Goal: Task Accomplishment & Management: Manage account settings

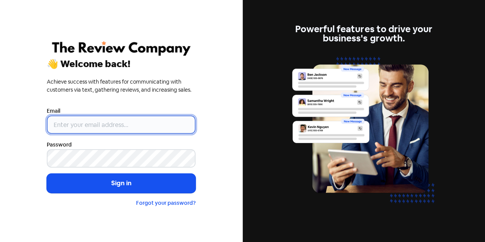
click at [88, 125] on input "email" at bounding box center [121, 124] width 149 height 18
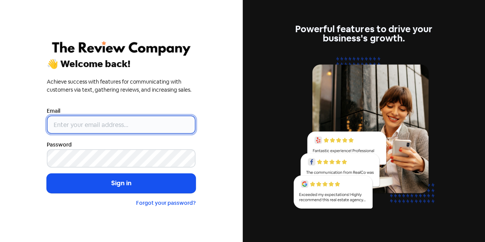
type input "[EMAIL_ADDRESS][DOMAIN_NAME]"
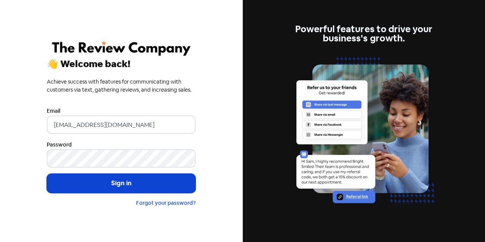
click at [126, 185] on button "Sign in" at bounding box center [121, 183] width 149 height 19
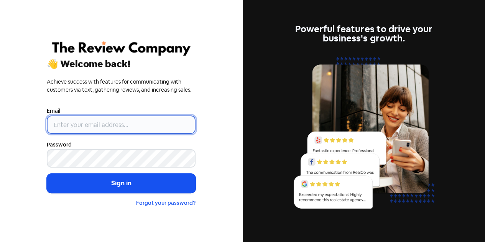
click at [80, 123] on input "email" at bounding box center [121, 124] width 149 height 18
type input "[EMAIL_ADDRESS][MEDICAL_DATA][DOMAIN_NAME]"
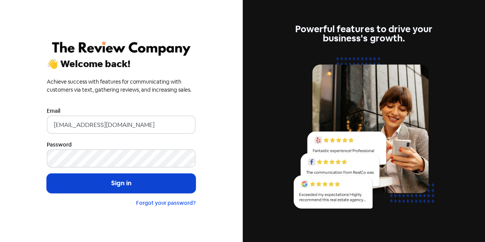
click at [127, 183] on button "Sign in" at bounding box center [121, 183] width 149 height 19
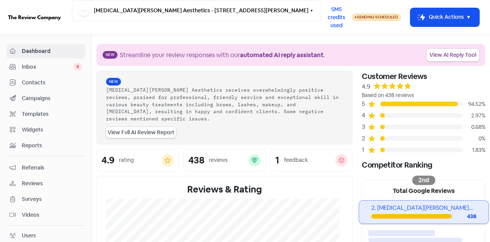
click at [25, 82] on span "Contacts" at bounding box center [52, 83] width 60 height 8
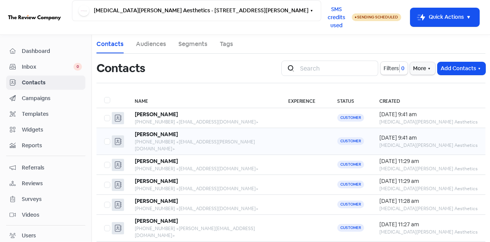
click at [152, 137] on b "[PERSON_NAME]" at bounding box center [156, 134] width 43 height 7
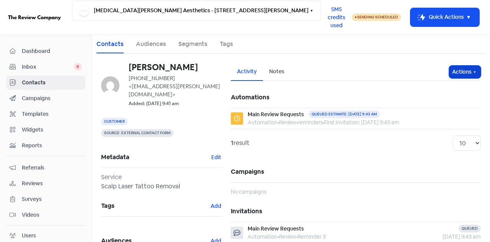
click at [472, 74] on icon "button" at bounding box center [475, 72] width 6 height 6
click at [443, 105] on button "Edit details" at bounding box center [450, 103] width 61 height 15
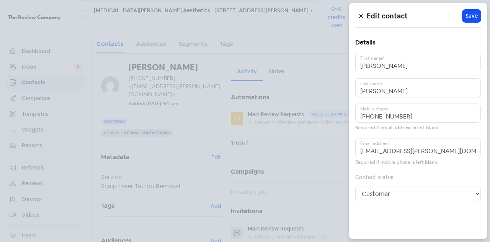
click at [360, 13] on button at bounding box center [360, 15] width 11 height 13
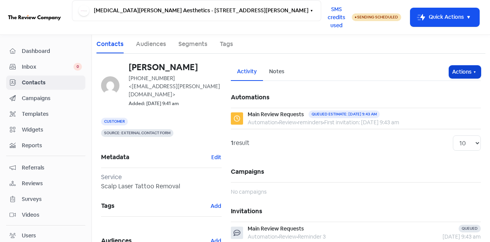
click at [472, 70] on icon "button" at bounding box center [475, 72] width 6 height 6
click at [433, 118] on button "Unsubscribe" at bounding box center [450, 122] width 61 height 15
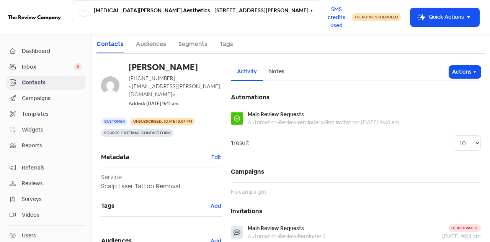
click at [39, 84] on span "Contacts" at bounding box center [52, 83] width 60 height 8
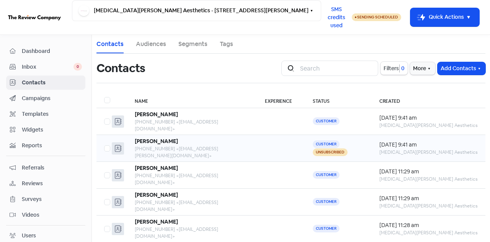
click at [101, 135] on td at bounding box center [104, 148] width 15 height 27
click at [104, 144] on label at bounding box center [104, 144] width 0 height 0
click at [109, 144] on input "checkbox" at bounding box center [106, 146] width 5 height 5
click at [270, 67] on icon "button" at bounding box center [273, 69] width 6 height 6
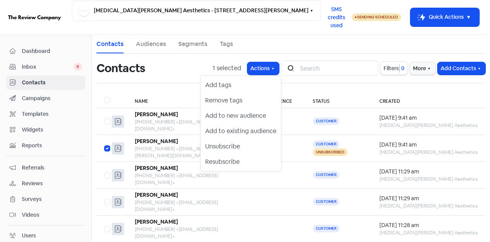
click at [325, 43] on ul "Contacts Audiences Segments Tags" at bounding box center [291, 44] width 389 height 19
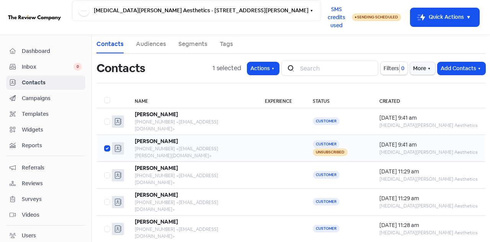
click at [104, 144] on label at bounding box center [104, 144] width 0 height 0
click at [106, 144] on input "checkbox" at bounding box center [106, 146] width 5 height 5
checkbox input "false"
